Goal: Obtain resource: Obtain resource

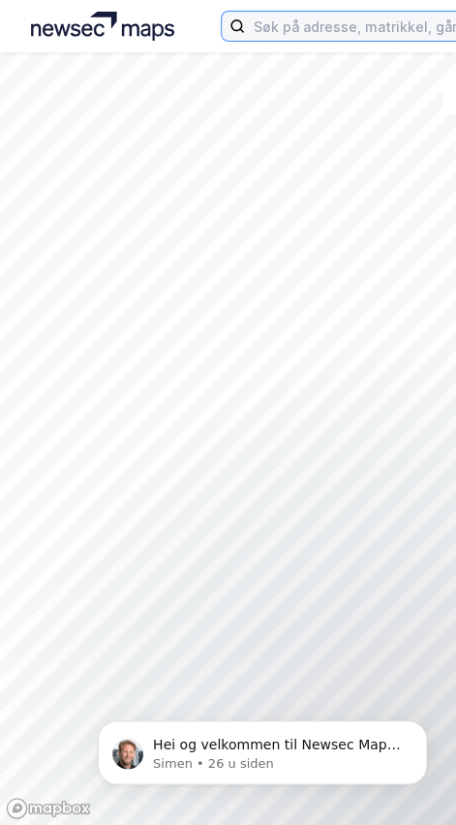
click at [362, 29] on input at bounding box center [390, 26] width 290 height 29
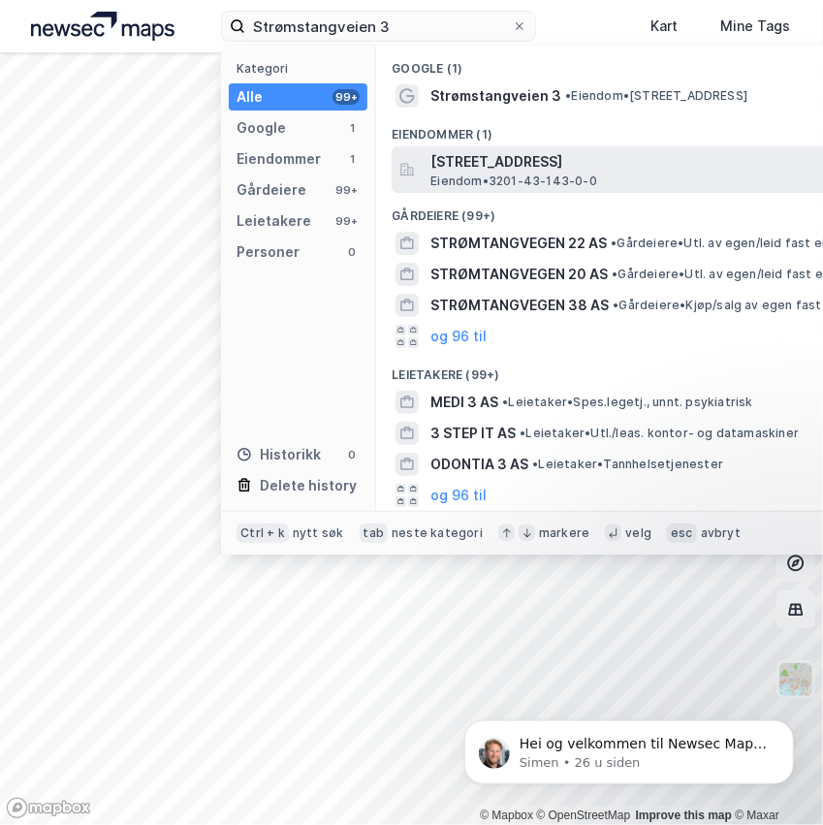
click at [455, 155] on span "[STREET_ADDRESS]" at bounding box center [662, 161] width 465 height 23
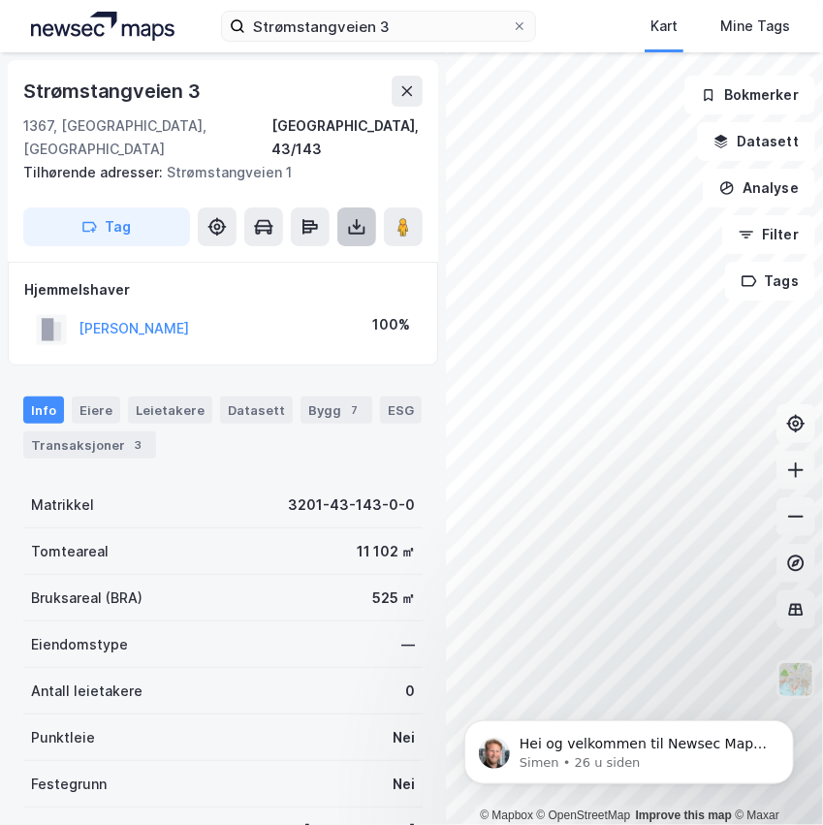
click at [348, 217] on icon at bounding box center [356, 226] width 19 height 19
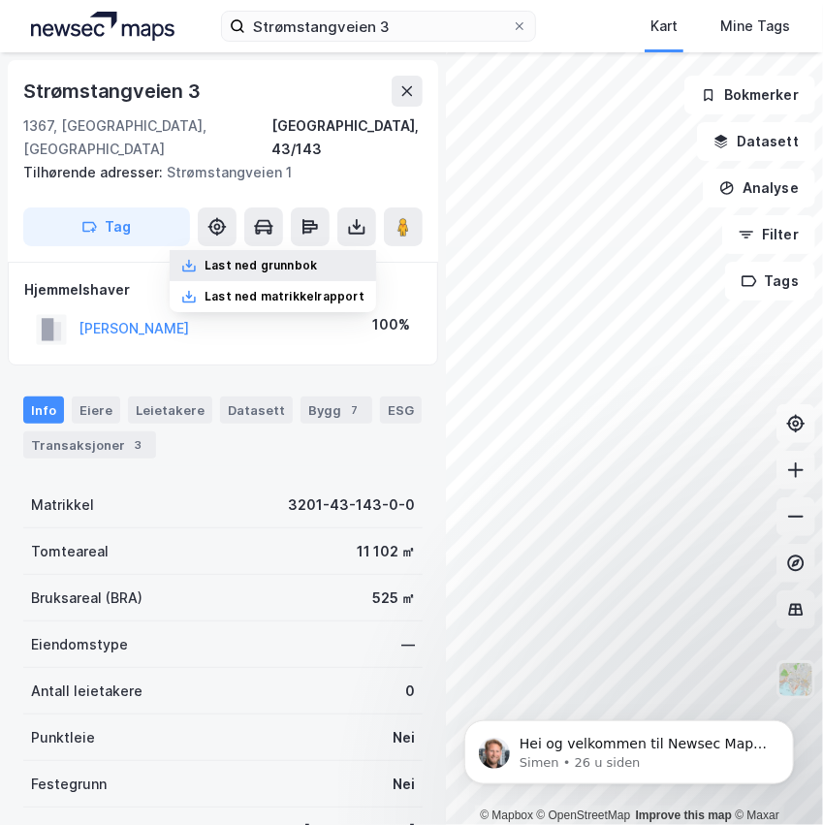
click at [316, 258] on div "Last ned grunnbok" at bounding box center [260, 266] width 112 height 16
click at [411, 95] on icon at bounding box center [407, 91] width 11 height 10
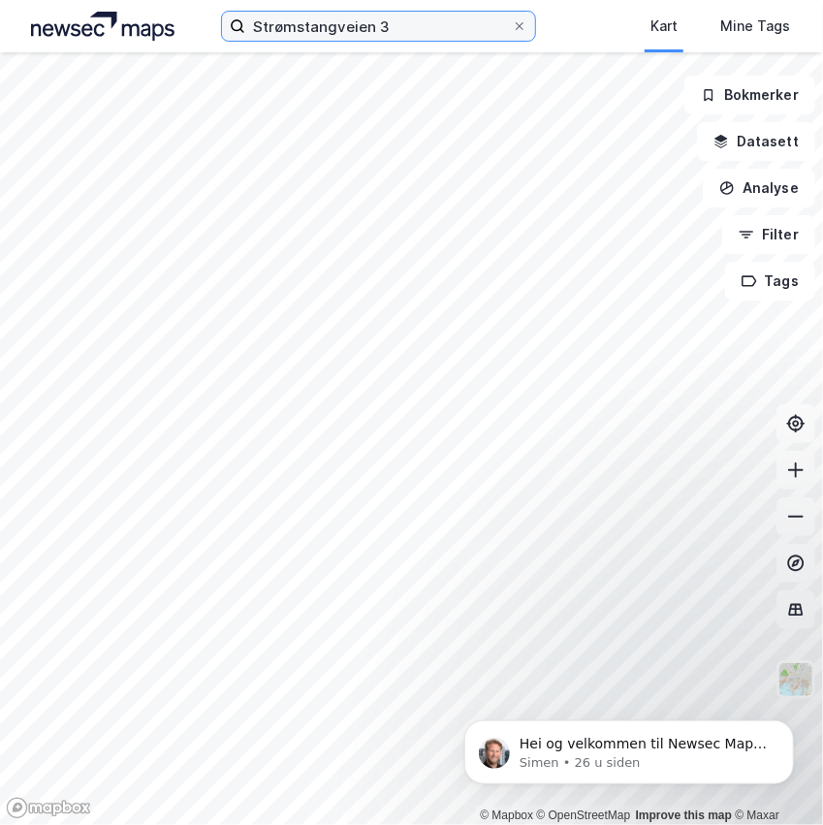
click at [412, 26] on input "Strømstangveien 3" at bounding box center [378, 26] width 266 height 29
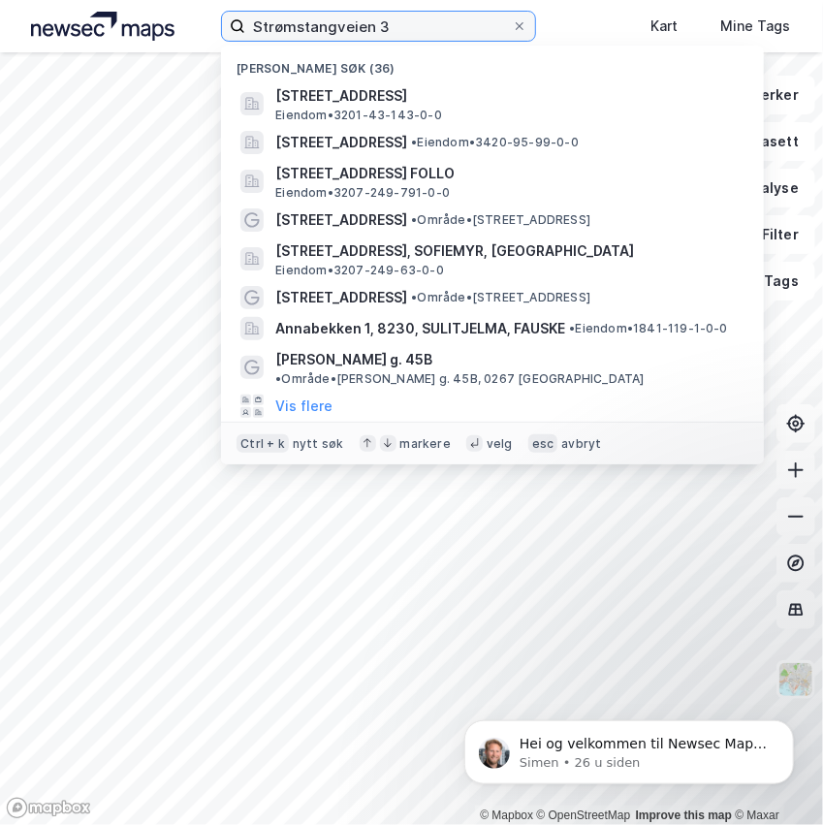
drag, startPoint x: 423, startPoint y: 31, endPoint x: 202, endPoint y: 16, distance: 222.4
click at [202, 16] on div "Strømstangveien 3 Nylige søk (36) Strømstangveien 3, 1367, [GEOGRAPHIC_DATA], […" at bounding box center [411, 26] width 823 height 52
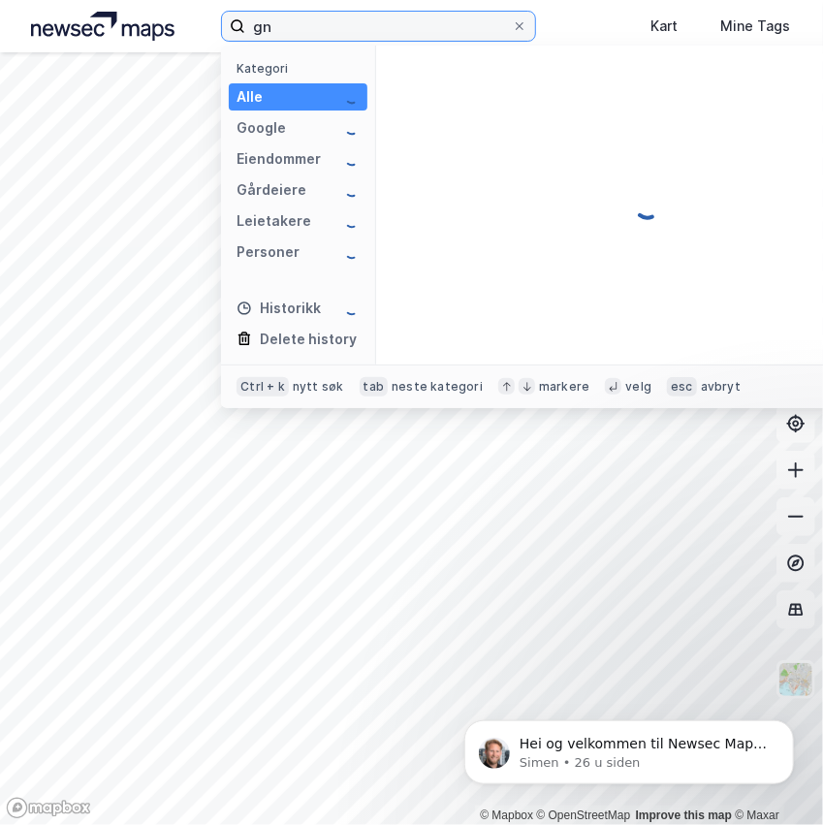
type input "g"
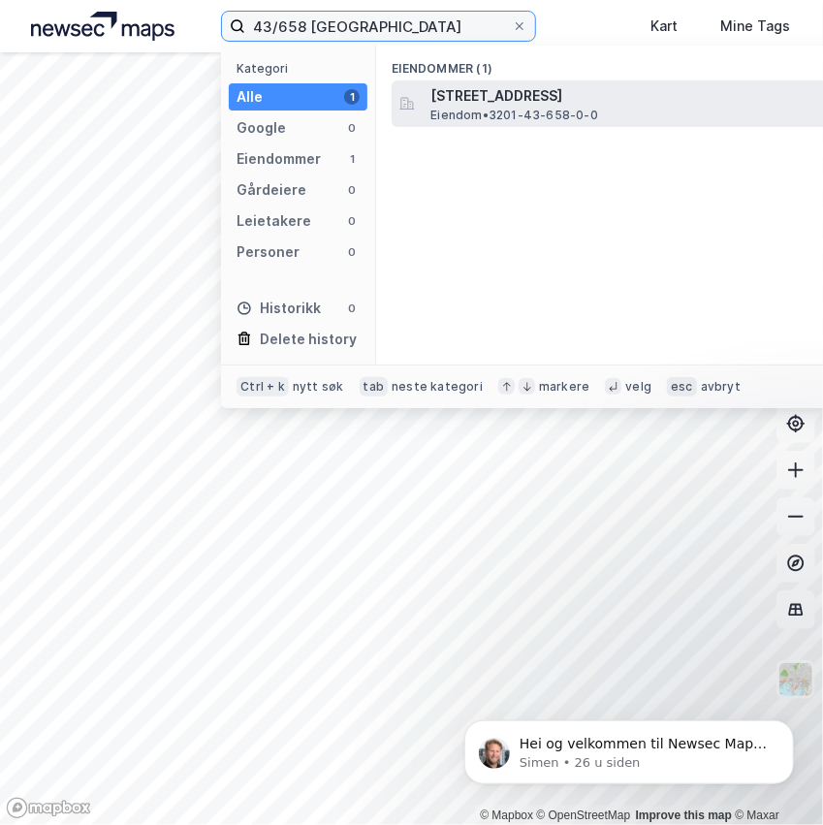
type input "43/658 [GEOGRAPHIC_DATA]"
click at [455, 101] on span "[STREET_ADDRESS]" at bounding box center [662, 95] width 465 height 23
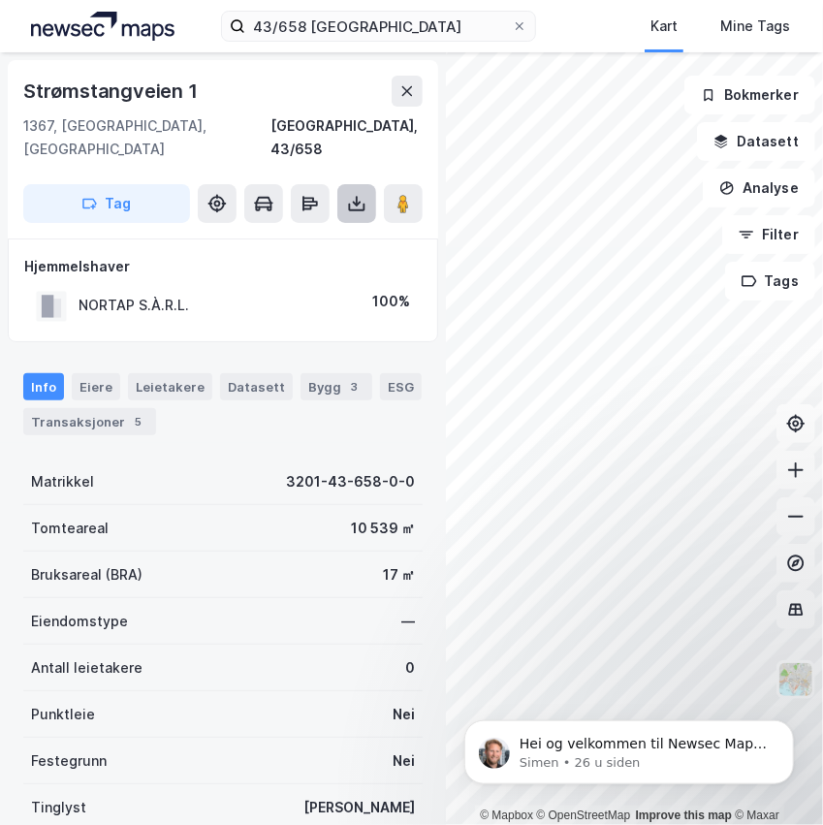
click at [364, 194] on icon at bounding box center [356, 203] width 19 height 19
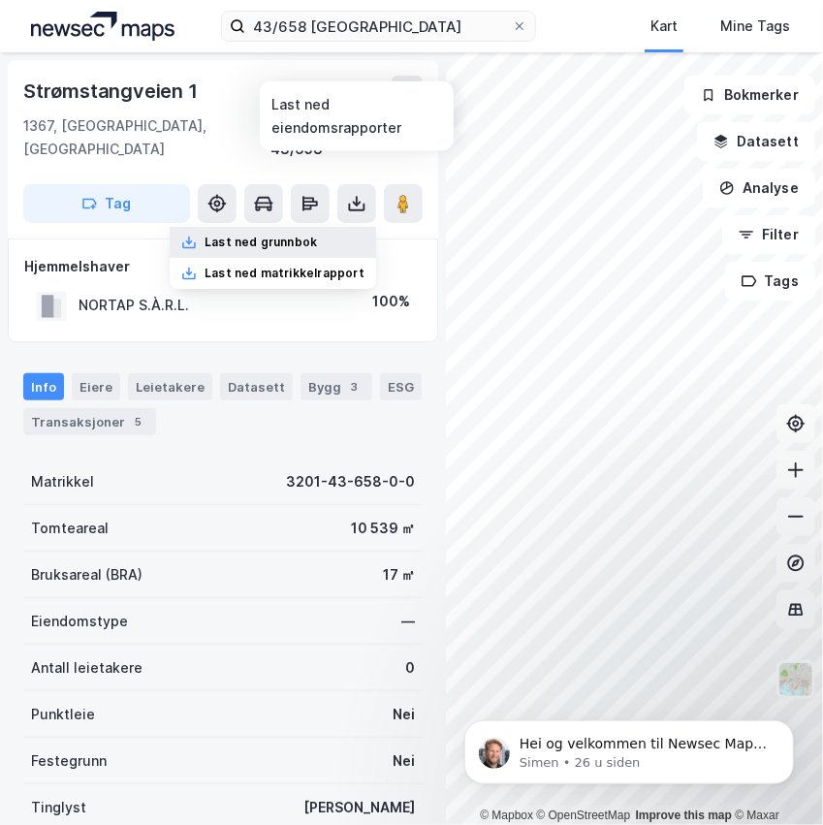
click at [283, 234] on div "Last ned grunnbok" at bounding box center [260, 242] width 112 height 16
